Goal: Communication & Community: Answer question/provide support

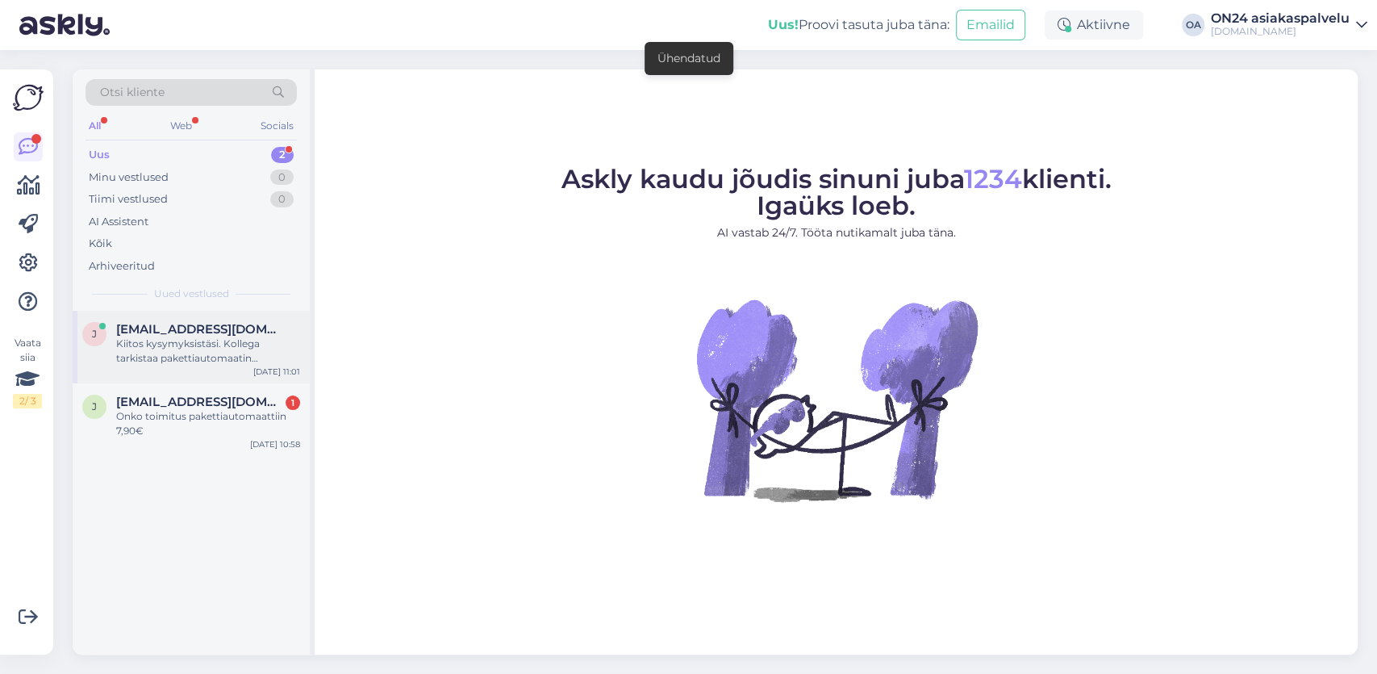
click at [203, 331] on span "[EMAIL_ADDRESS][DOMAIN_NAME]" at bounding box center [200, 329] width 168 height 15
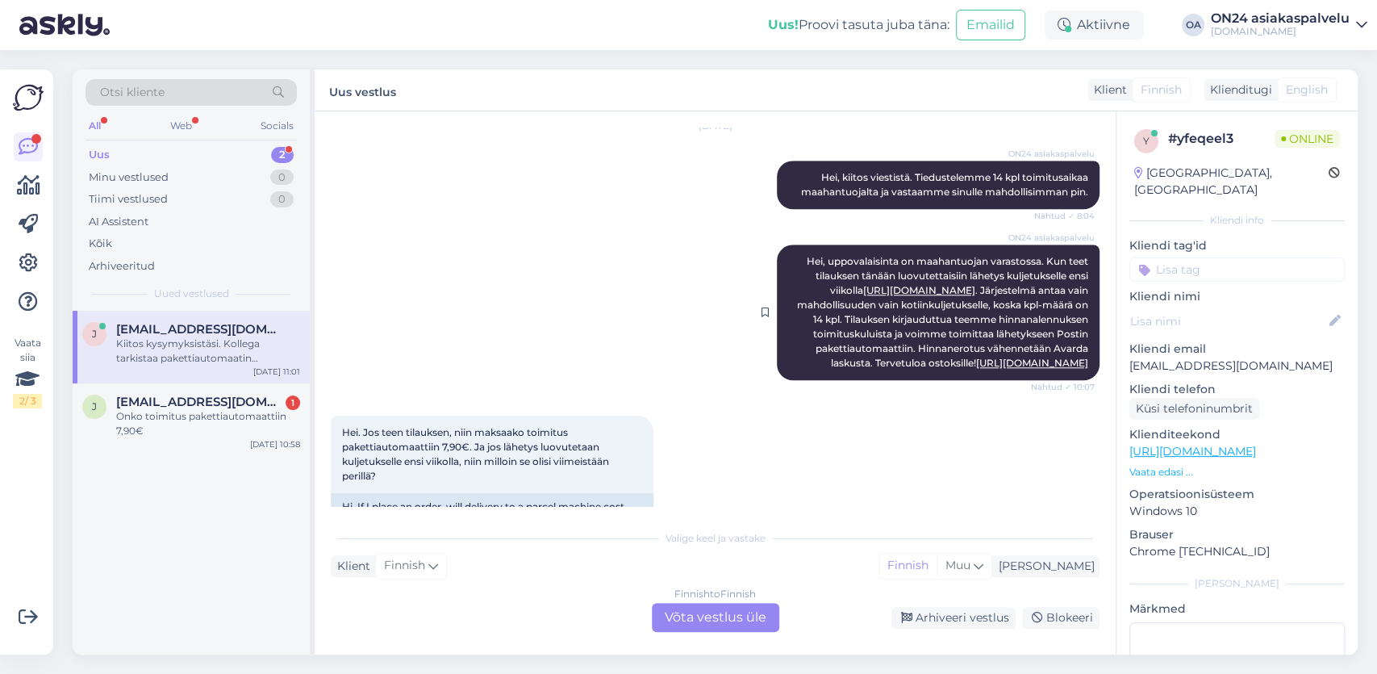
scroll to position [835, 0]
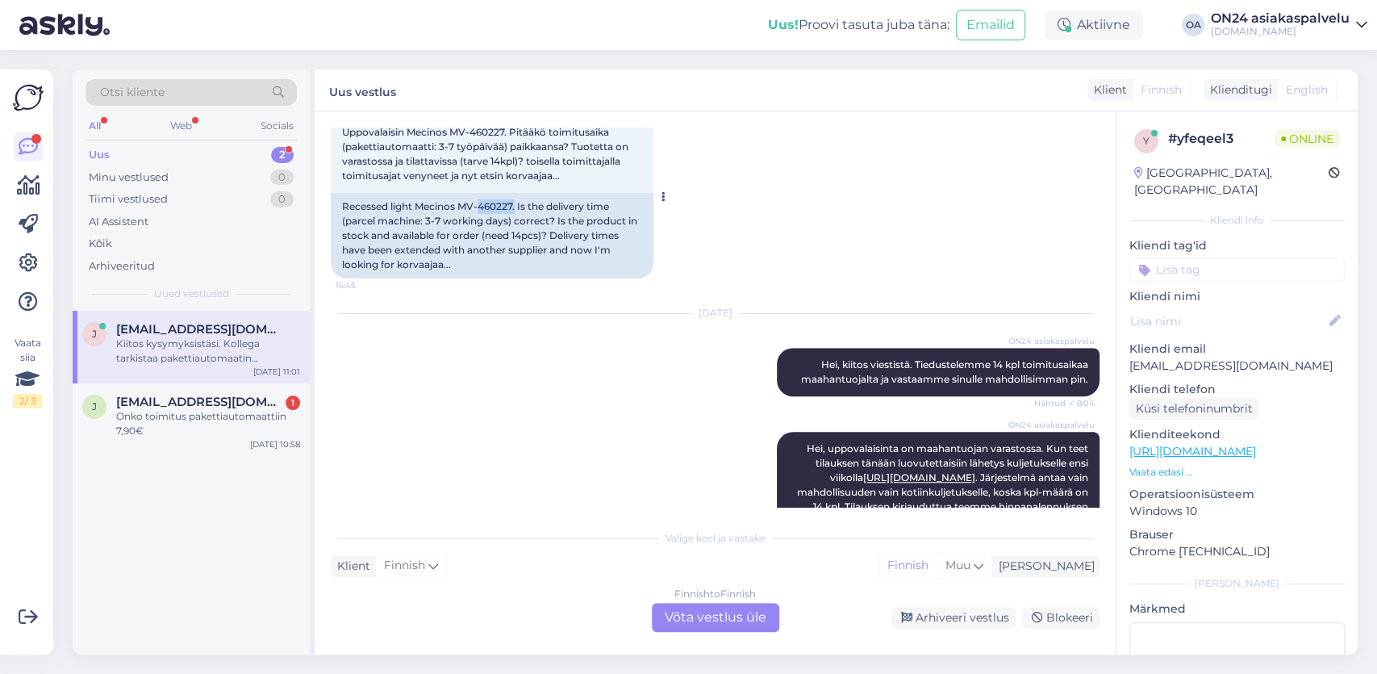
drag, startPoint x: 516, startPoint y: 206, endPoint x: 554, endPoint y: 200, distance: 37.5
click at [483, 199] on div "Recessed light Mecinos MV-460227. Is the delivery time (parcel machine: 3-7 wor…" at bounding box center [492, 236] width 323 height 86
copy div "460227."
click at [705, 620] on div "Finnish to Finnish Võta vestlus üle" at bounding box center [715, 617] width 127 height 29
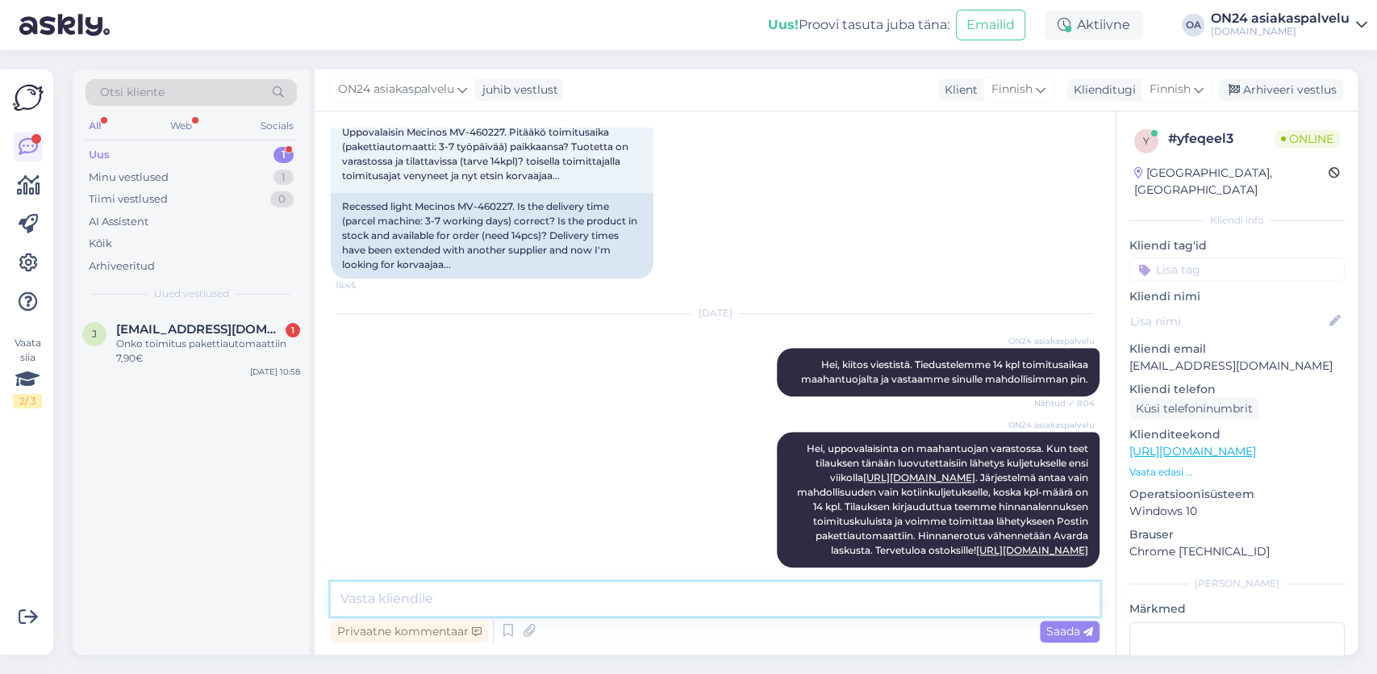
click at [367, 593] on textarea at bounding box center [715, 599] width 769 height 34
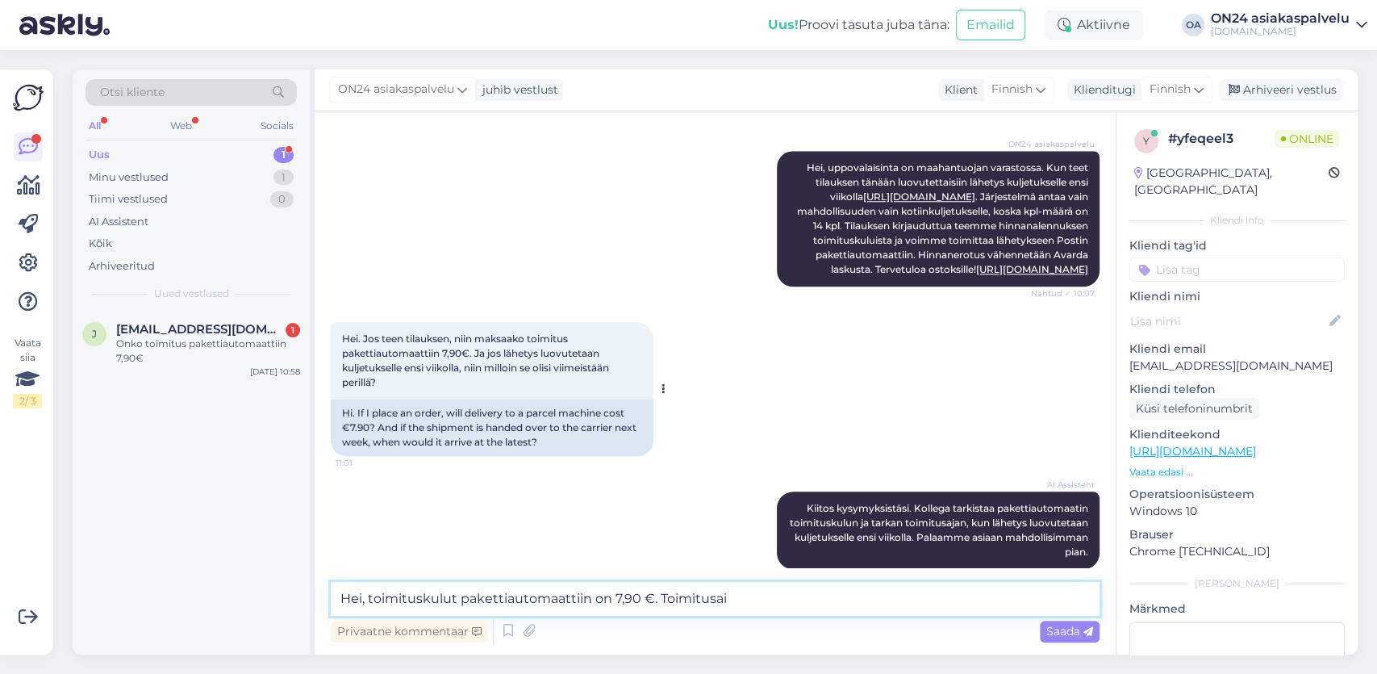
scroll to position [1149, 0]
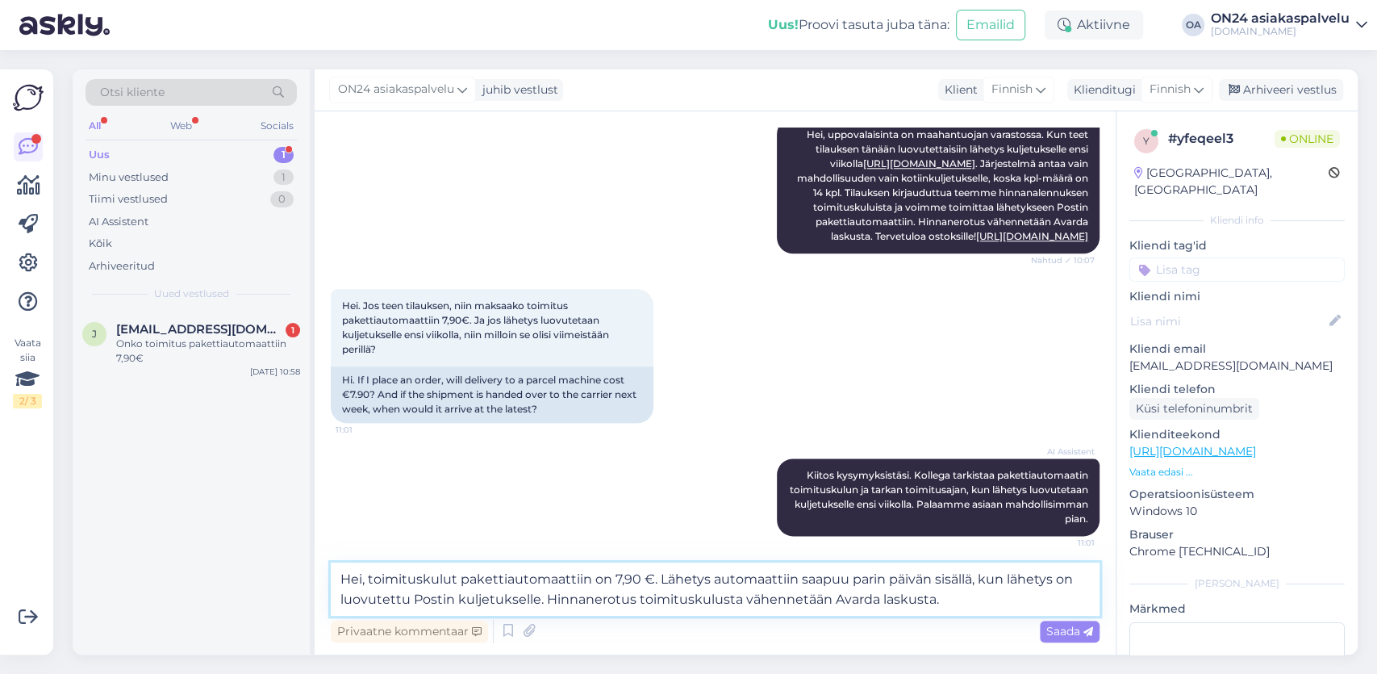
click at [545, 600] on textarea "Hei, toimituskulut pakettiautomaattiin on 7,90 €. Lähetys automaattiin saapuu p…" at bounding box center [715, 588] width 769 height 53
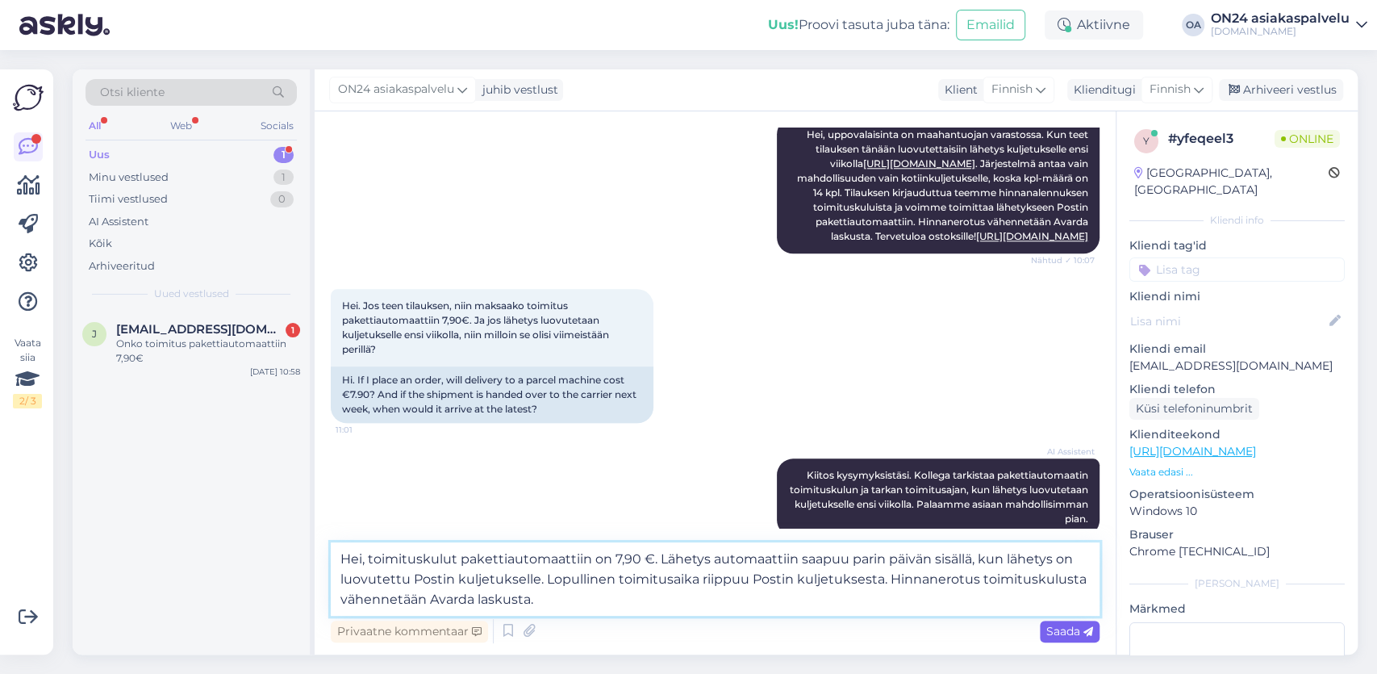
type textarea "Hei, toimituskulut pakettiautomaattiin on 7,90 €. Lähetys automaattiin saapuu p…"
click at [1069, 627] on span "Saada" at bounding box center [1070, 631] width 47 height 15
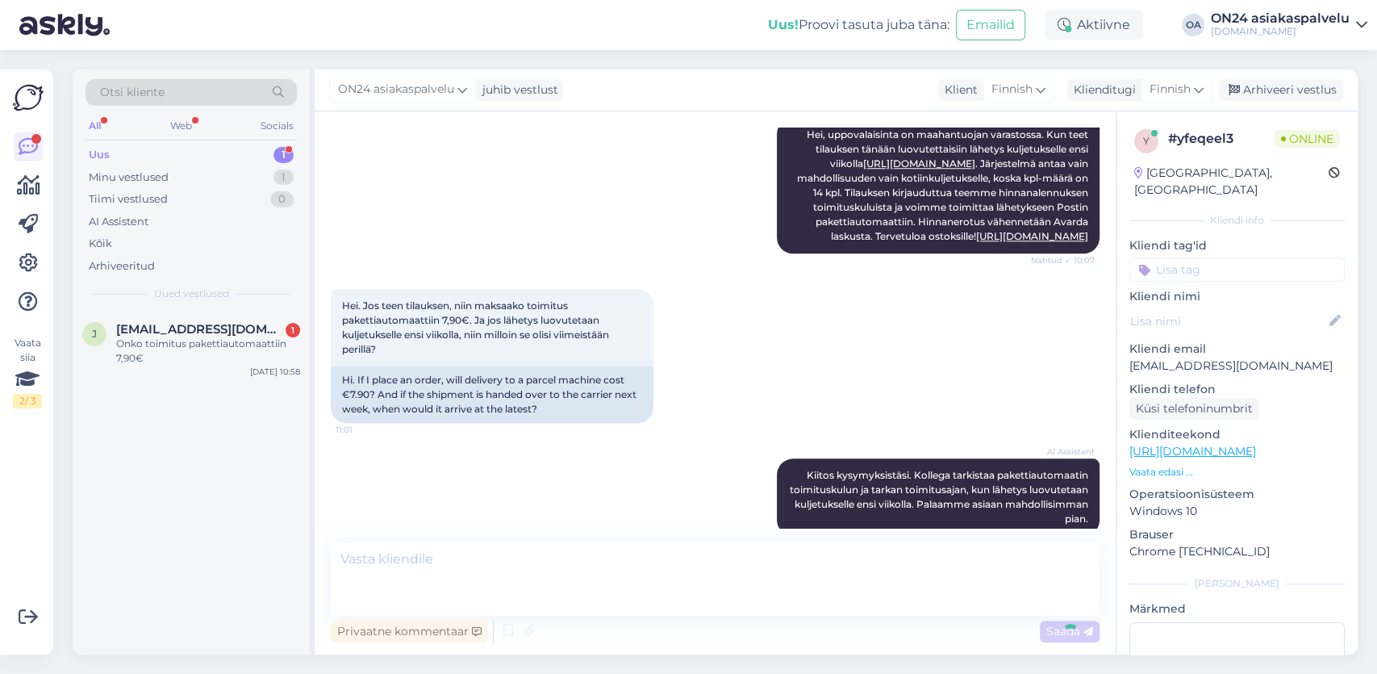
scroll to position [1276, 0]
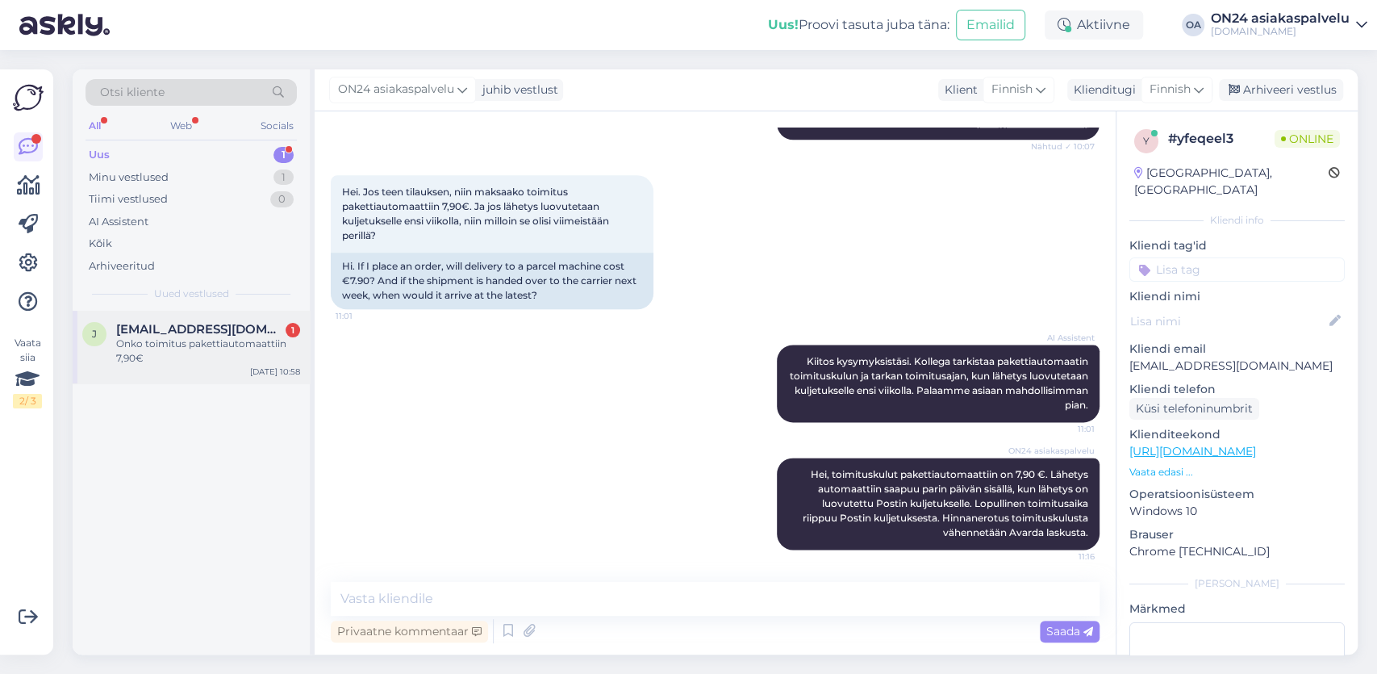
click at [228, 346] on div "Onko toimitus pakettiautomaattiin 7,90€" at bounding box center [208, 350] width 184 height 29
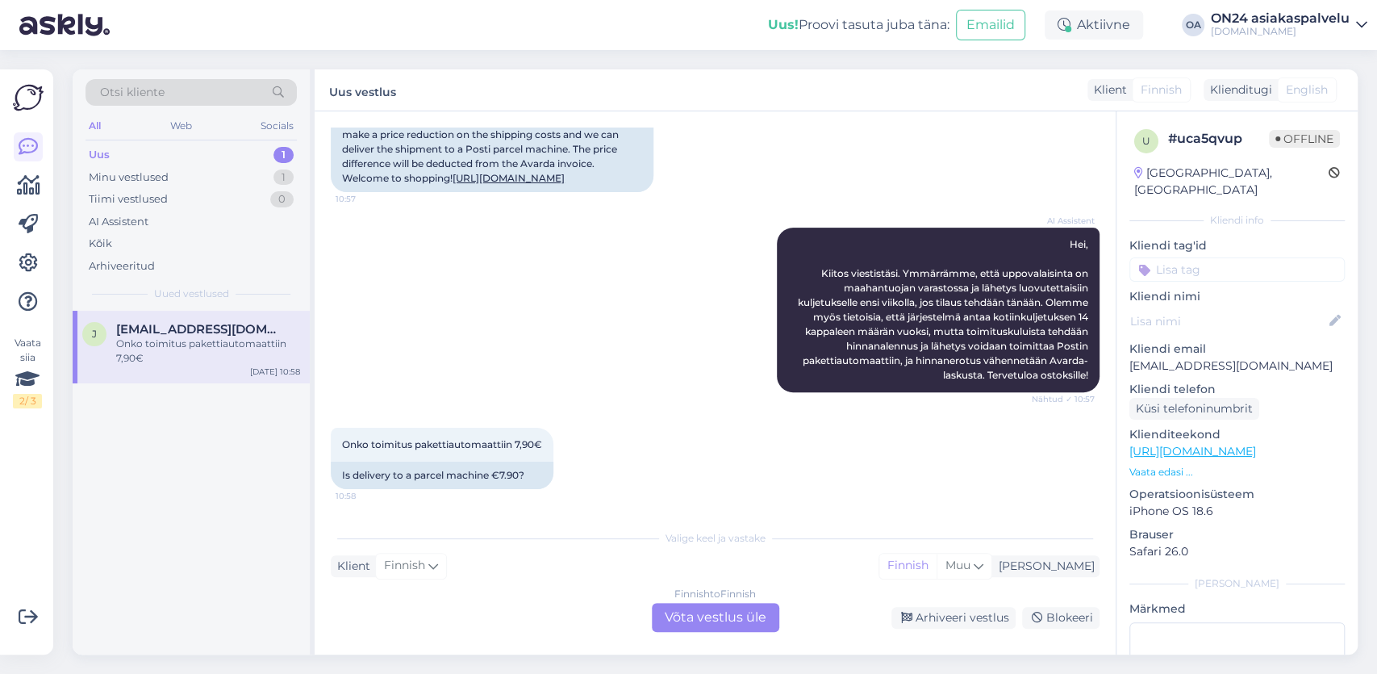
click at [201, 338] on div "Onko toimitus pakettiautomaattiin 7,90€" at bounding box center [208, 350] width 184 height 29
click at [225, 352] on div "Onko toimitus pakettiautomaattiin 7,90€" at bounding box center [208, 350] width 184 height 29
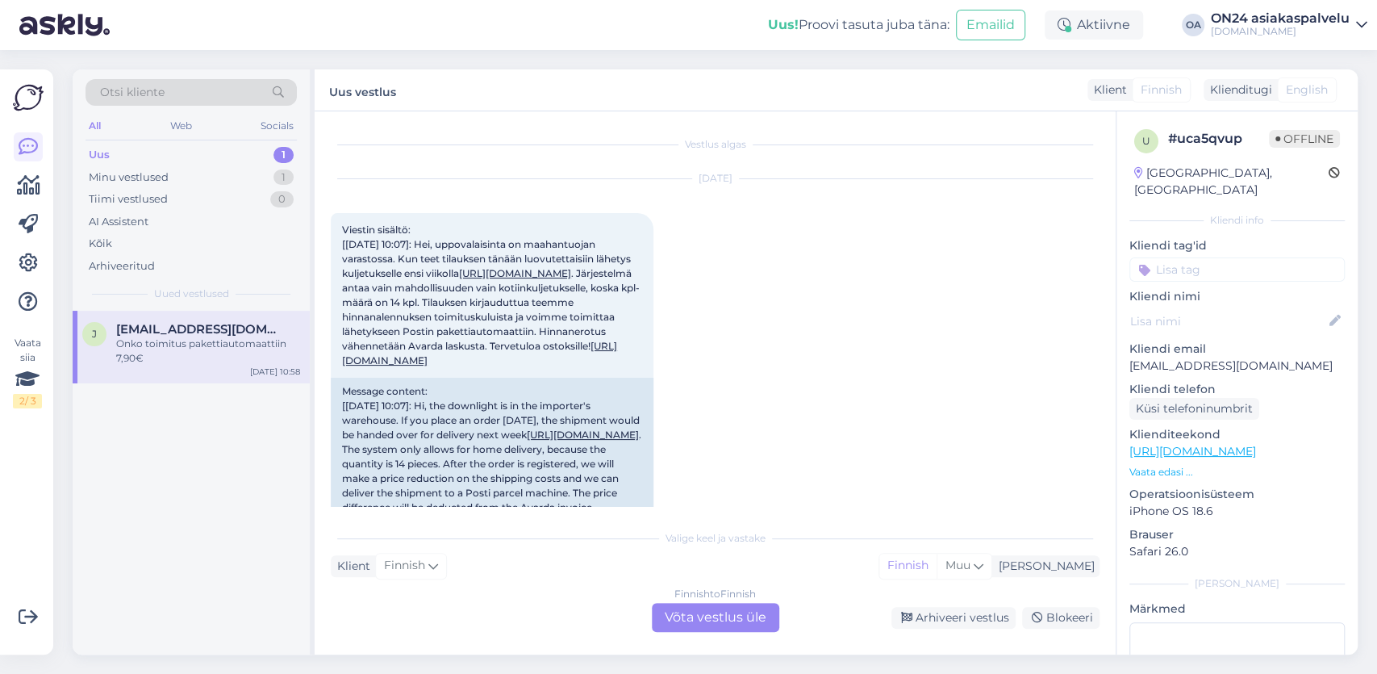
click at [1121, 93] on div "Klient" at bounding box center [1108, 89] width 40 height 17
click at [232, 338] on div "Onko toimitus pakettiautomaattiin 7,90€" at bounding box center [208, 350] width 184 height 29
click at [199, 349] on div "Onko toimitus pakettiautomaattiin 7,90€" at bounding box center [208, 350] width 184 height 29
drag, startPoint x: 1366, startPoint y: 258, endPoint x: 1374, endPoint y: 298, distance: 40.4
click at [1374, 298] on div "Otsi kliente All Web Socials Uus 1 Minu vestlused 1 Tiimi vestlused 0 AI Assist…" at bounding box center [720, 362] width 1314 height 624
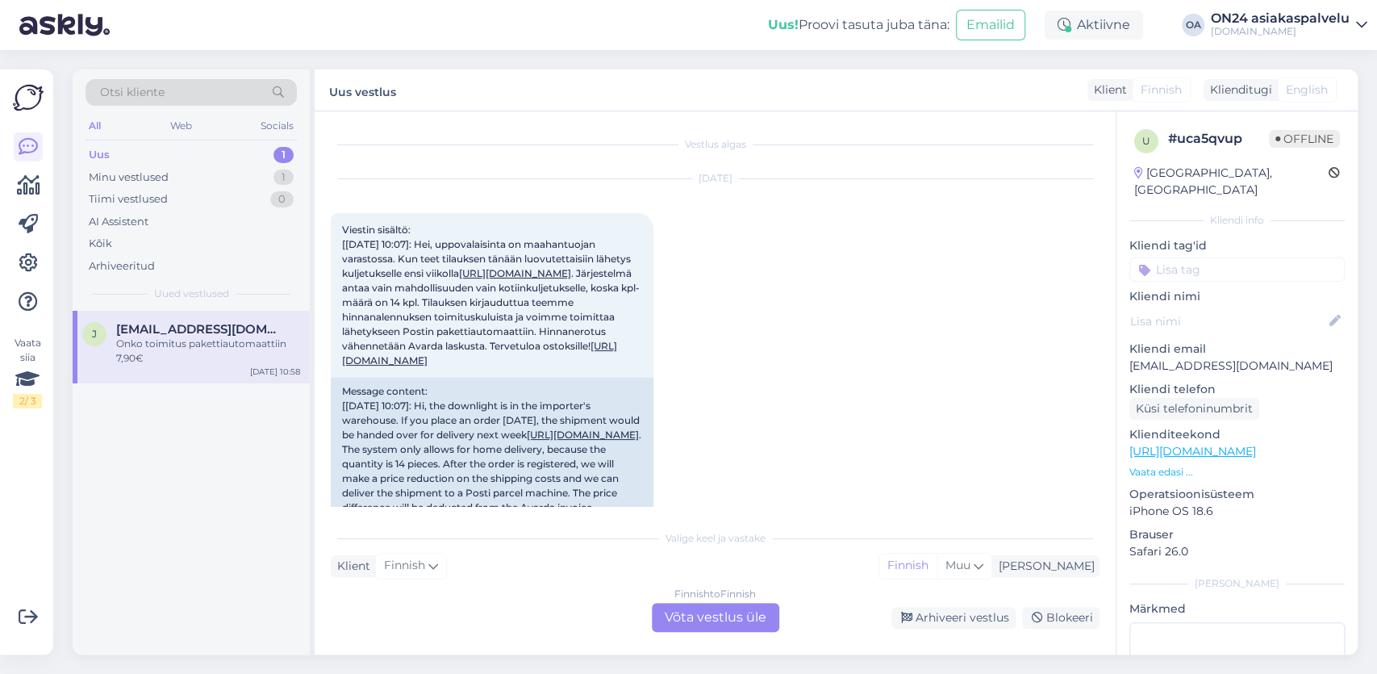
click at [207, 356] on div "Onko toimitus pakettiautomaattiin 7,90€" at bounding box center [208, 350] width 184 height 29
click at [696, 614] on div "Finnish to Finnish Võta vestlus üle" at bounding box center [715, 617] width 127 height 29
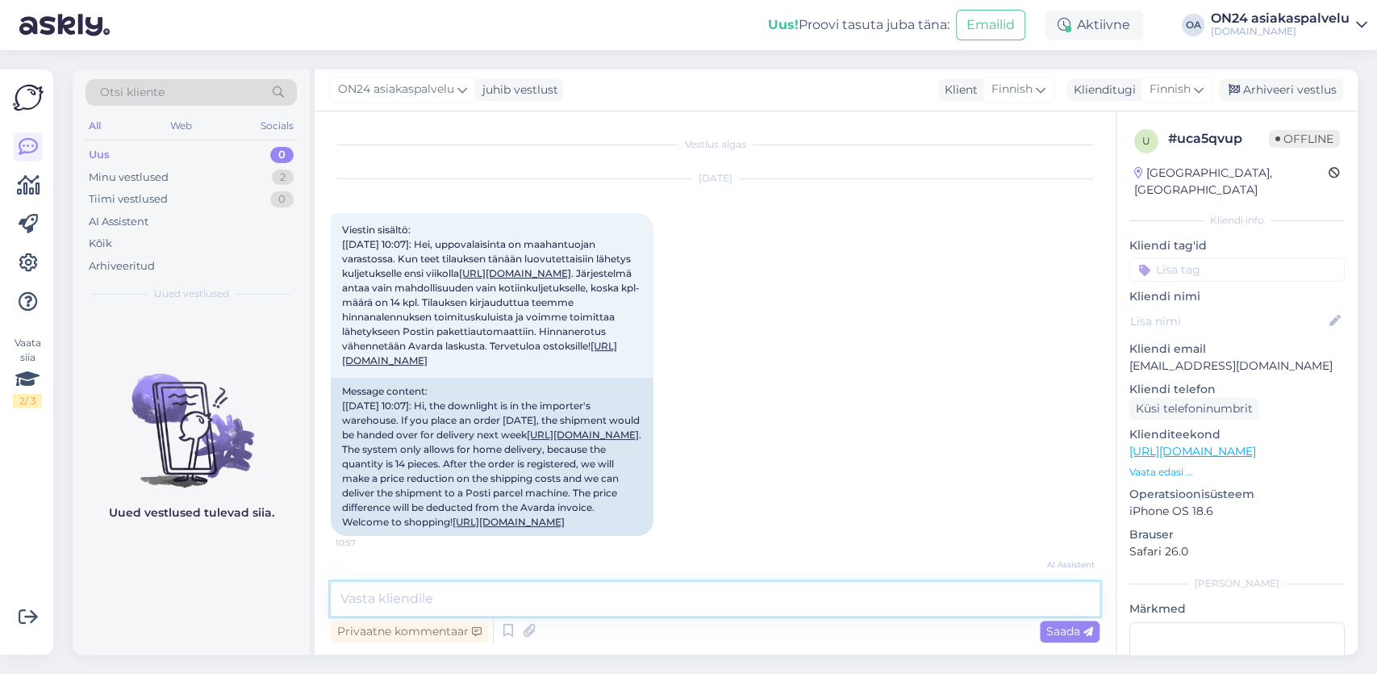
click at [436, 602] on textarea at bounding box center [715, 599] width 769 height 34
type textarea "Kyllä."
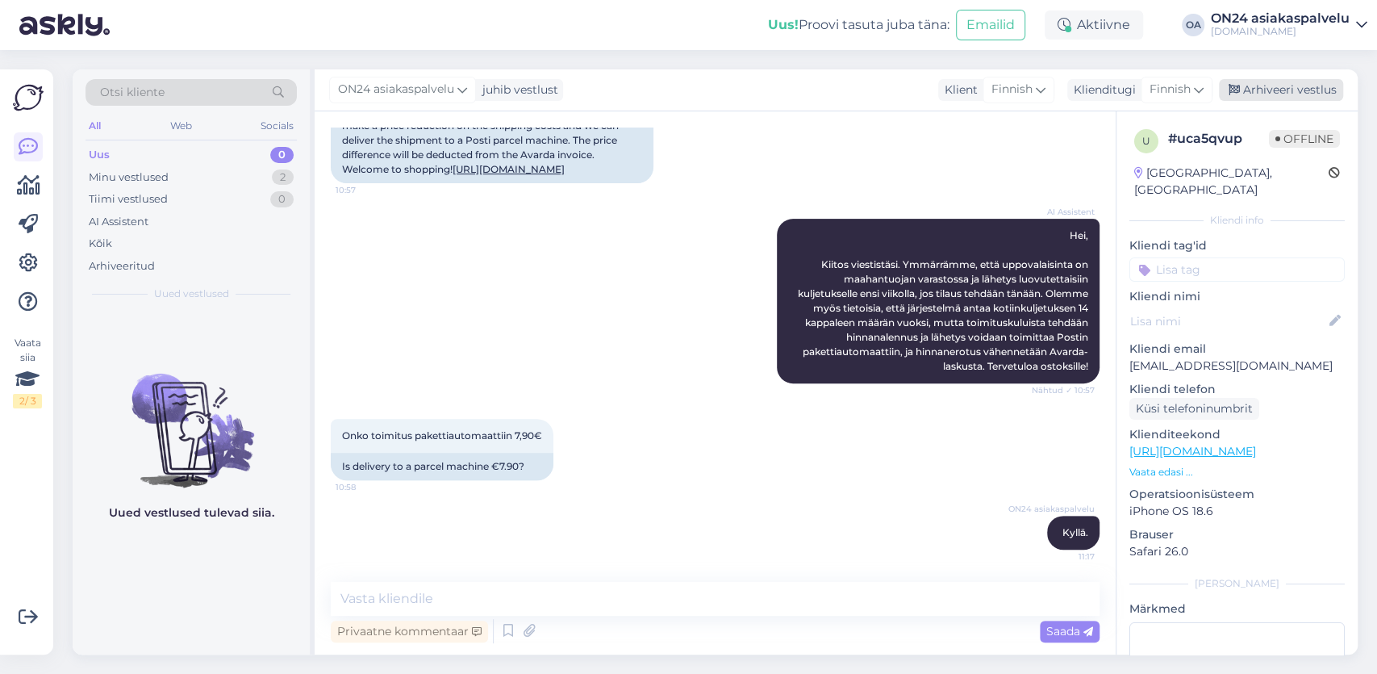
click at [1280, 90] on div "Arhiveeri vestlus" at bounding box center [1281, 90] width 124 height 22
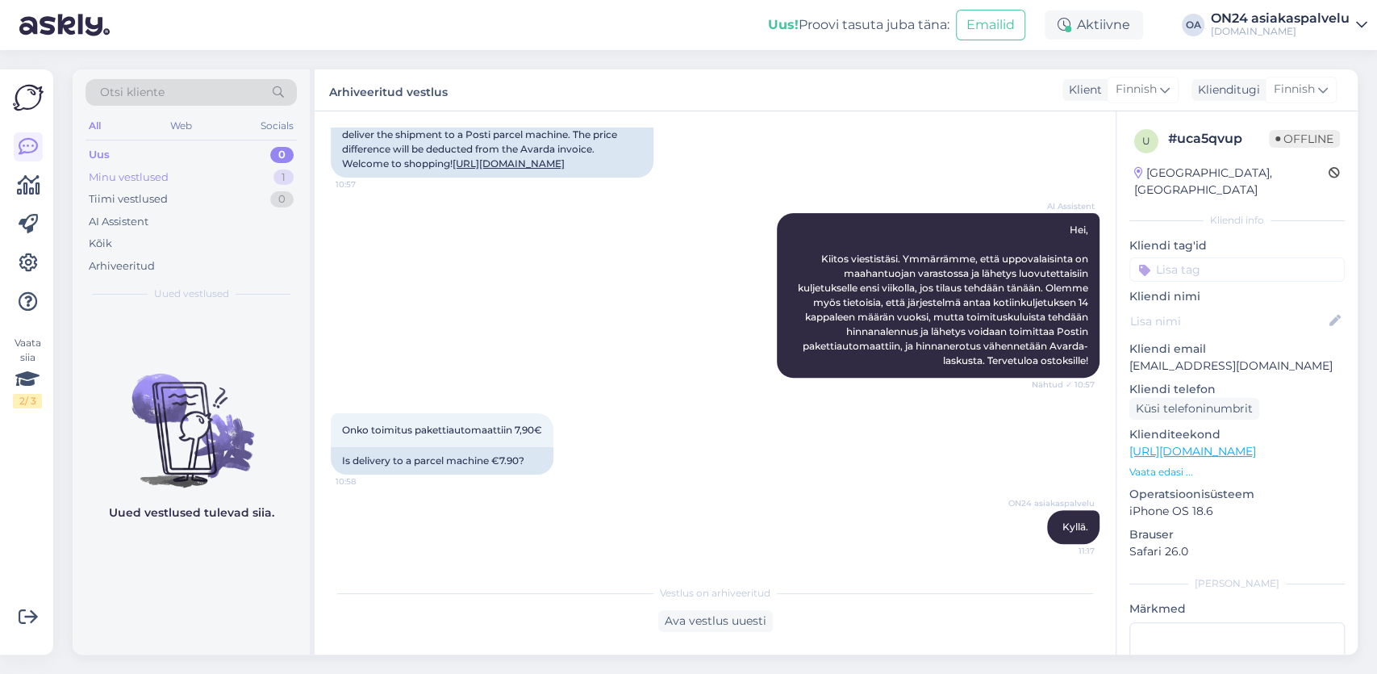
click at [121, 175] on div "Minu vestlused" at bounding box center [129, 177] width 80 height 16
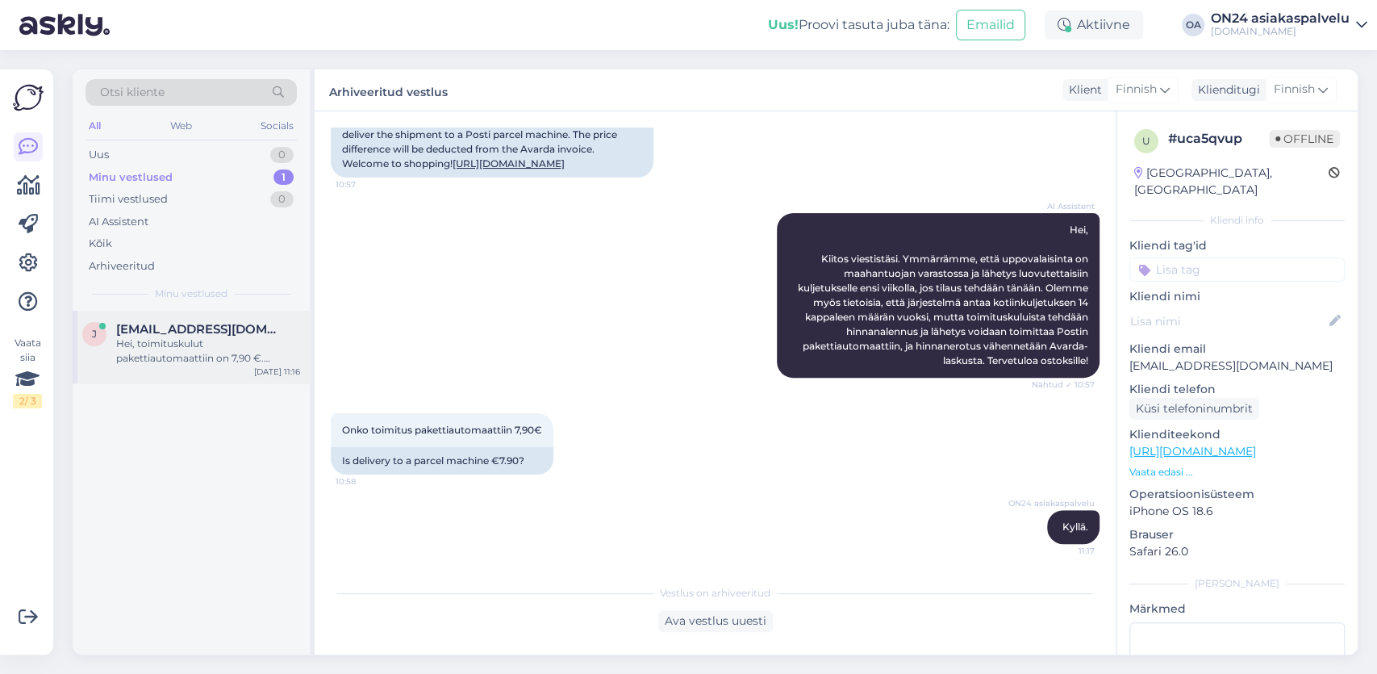
click at [196, 331] on span "[EMAIL_ADDRESS][DOMAIN_NAME]" at bounding box center [200, 329] width 168 height 15
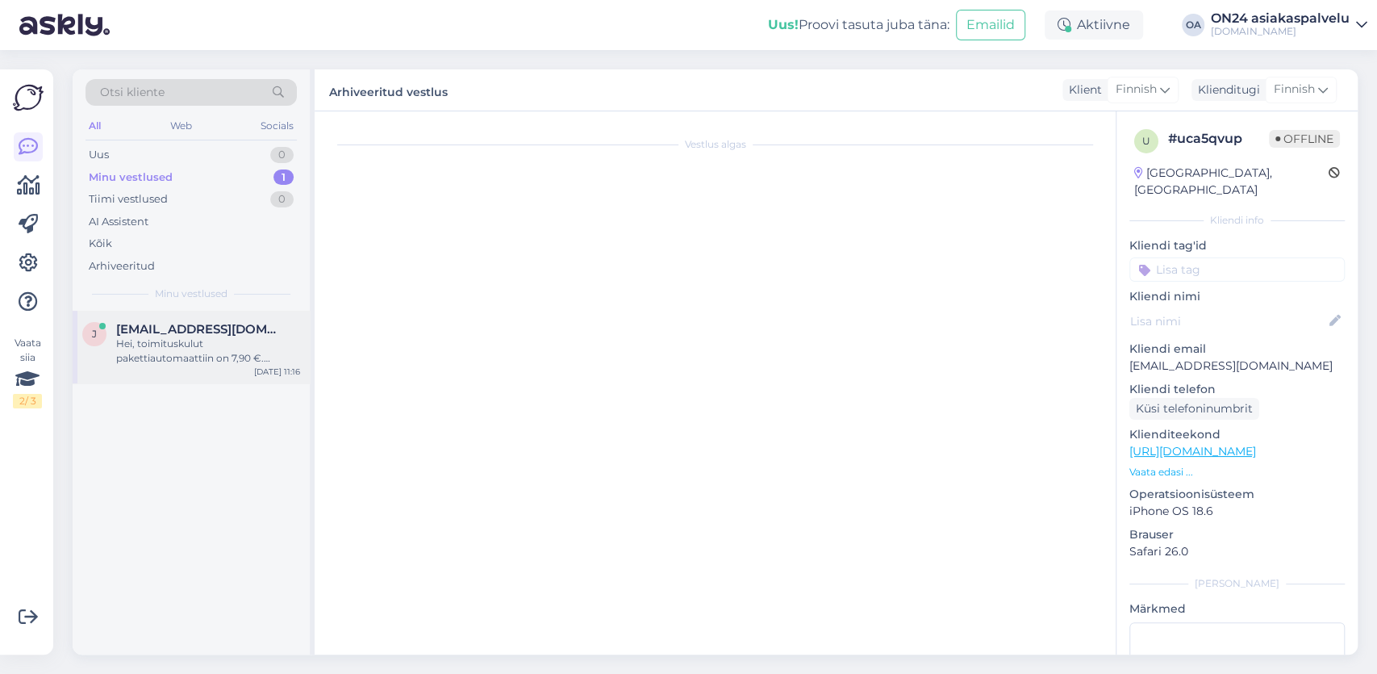
scroll to position [1276, 0]
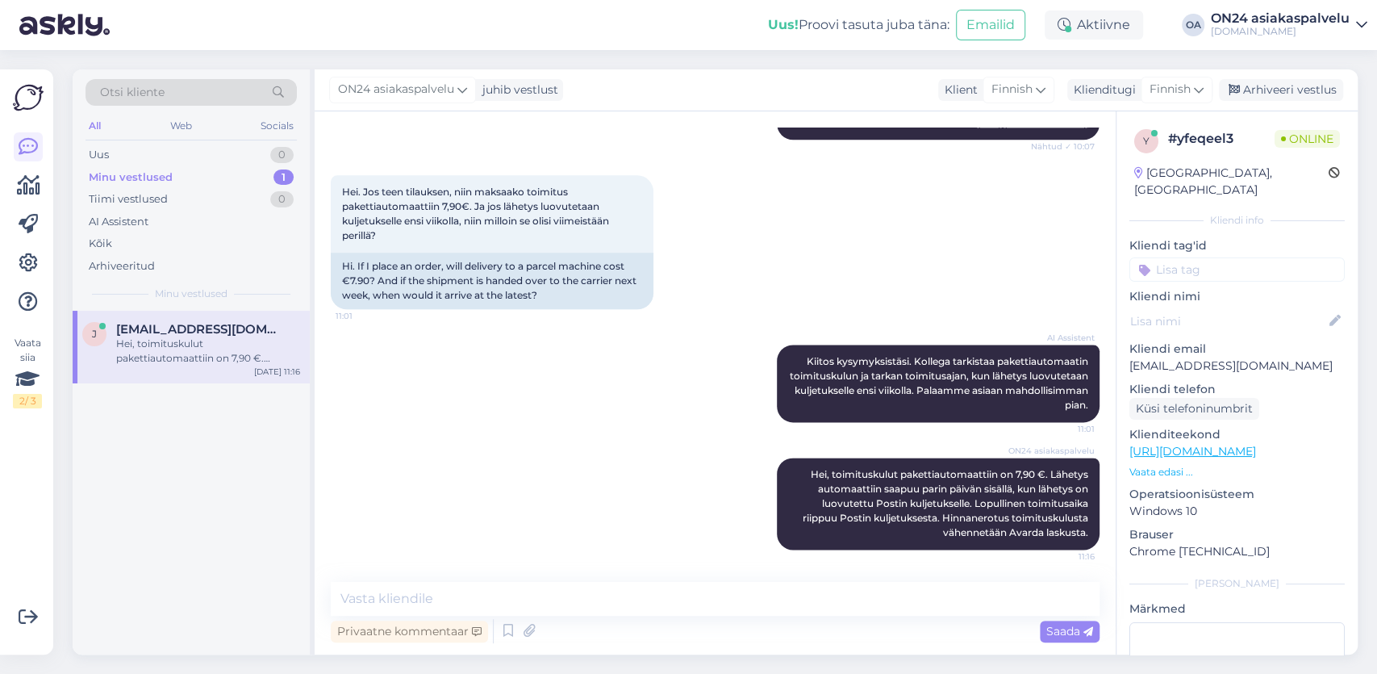
drag, startPoint x: 180, startPoint y: 325, endPoint x: 189, endPoint y: 324, distance: 9.0
click at [182, 325] on span "[EMAIL_ADDRESS][DOMAIN_NAME]" at bounding box center [200, 329] width 168 height 15
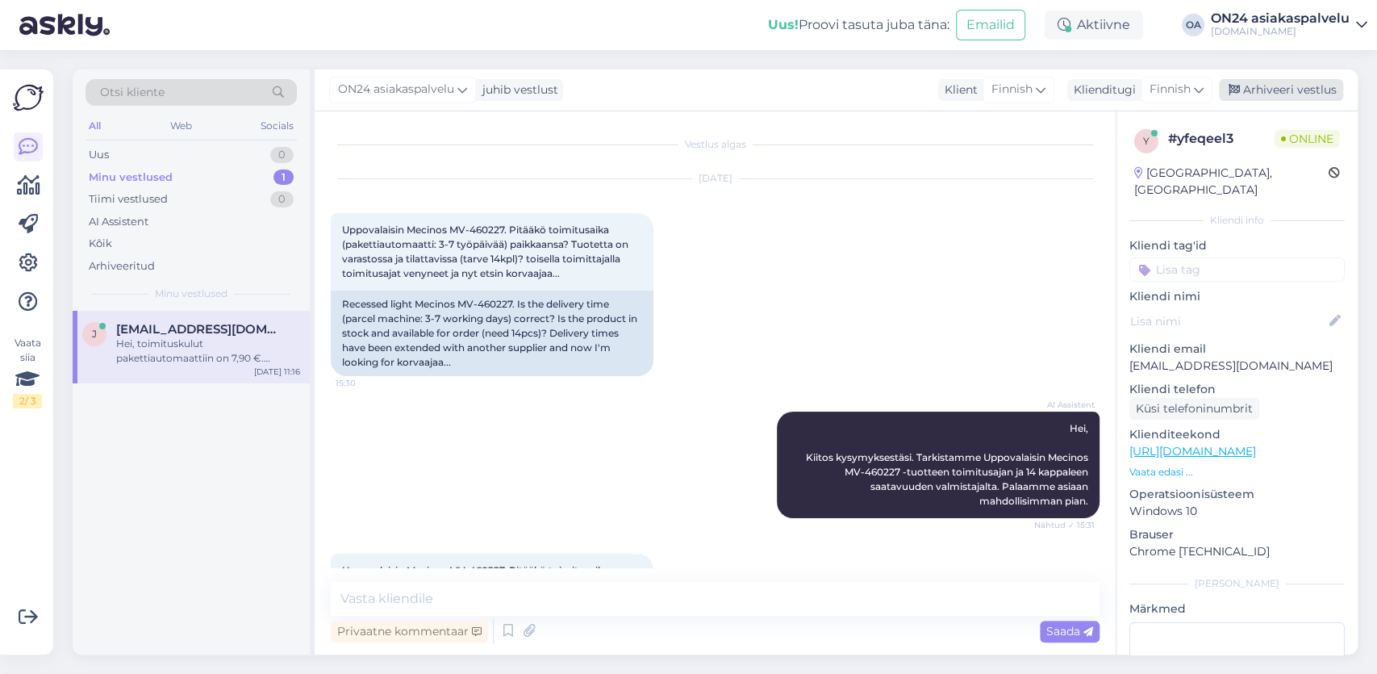
click at [1291, 90] on div "Arhiveeri vestlus" at bounding box center [1281, 90] width 124 height 22
